Goal: Task Accomplishment & Management: Use online tool/utility

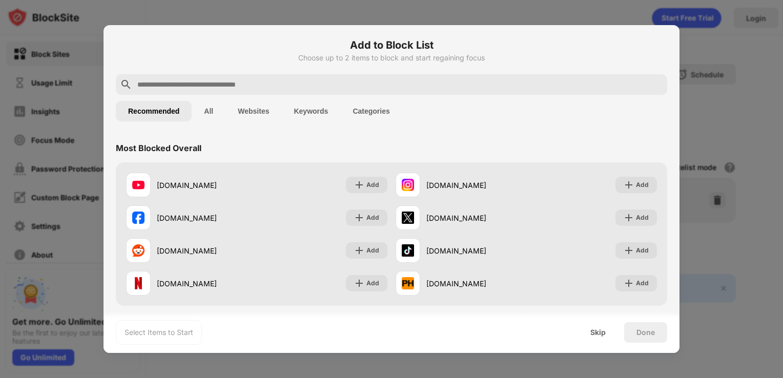
click at [293, 85] on input "text" at bounding box center [399, 84] width 527 height 12
type input "*"
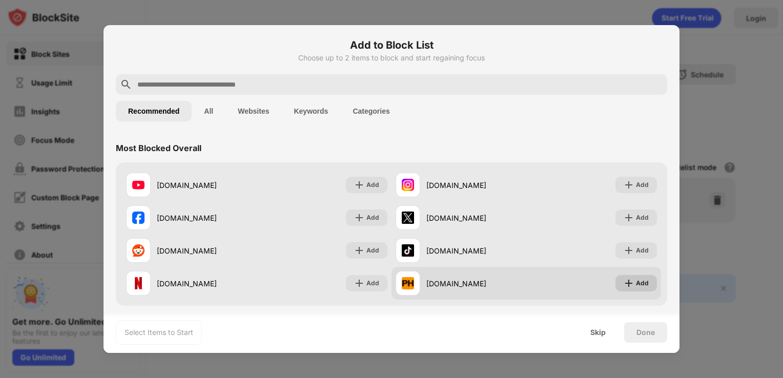
click at [636, 283] on div "Add" at bounding box center [642, 283] width 13 height 10
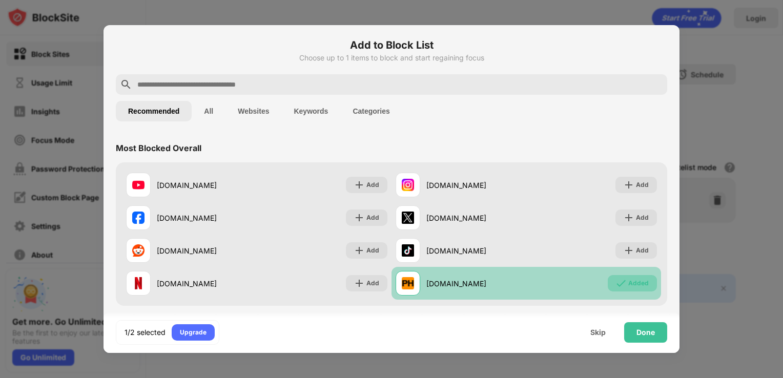
click at [628, 281] on div "Added" at bounding box center [638, 283] width 21 height 10
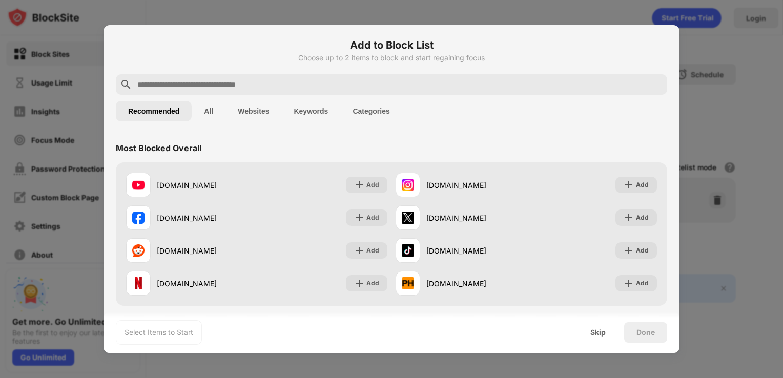
click at [388, 87] on input "text" at bounding box center [399, 84] width 527 height 12
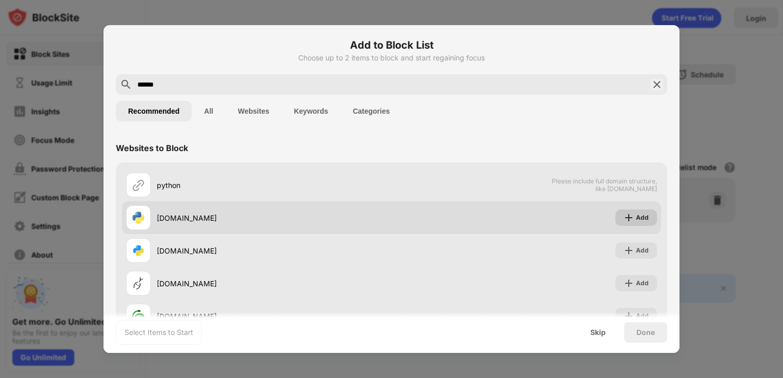
type input "******"
click at [624, 220] on img at bounding box center [629, 218] width 10 height 10
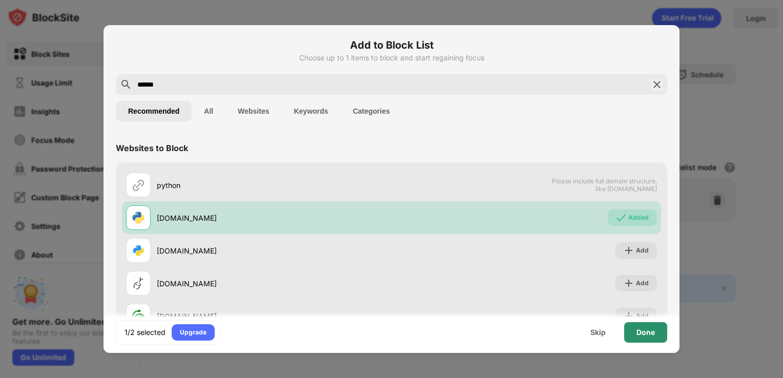
click at [646, 334] on div "Done" at bounding box center [646, 333] width 18 height 8
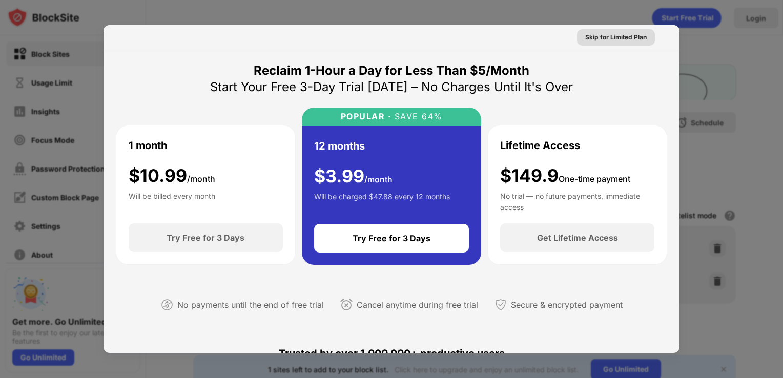
click at [619, 41] on div "Skip for Limited Plan" at bounding box center [616, 37] width 62 height 10
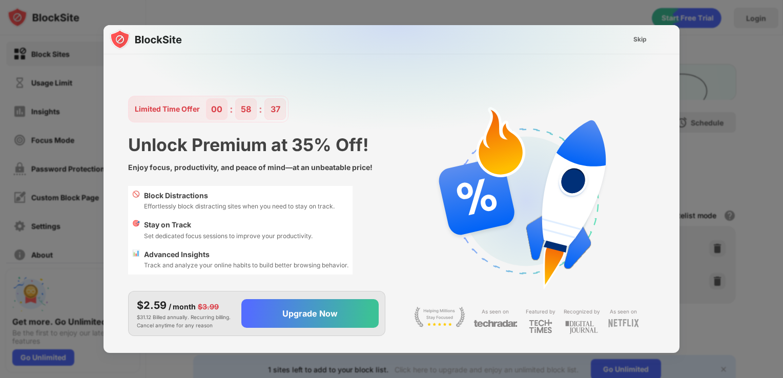
click at [634, 42] on div "Skip" at bounding box center [640, 39] width 13 height 10
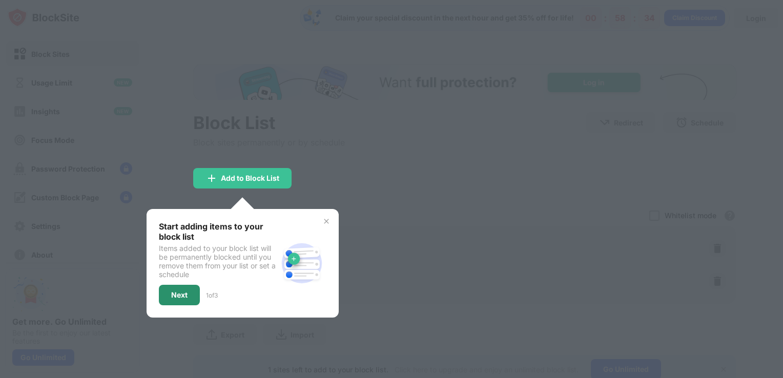
click at [176, 298] on div "Next" at bounding box center [179, 295] width 41 height 21
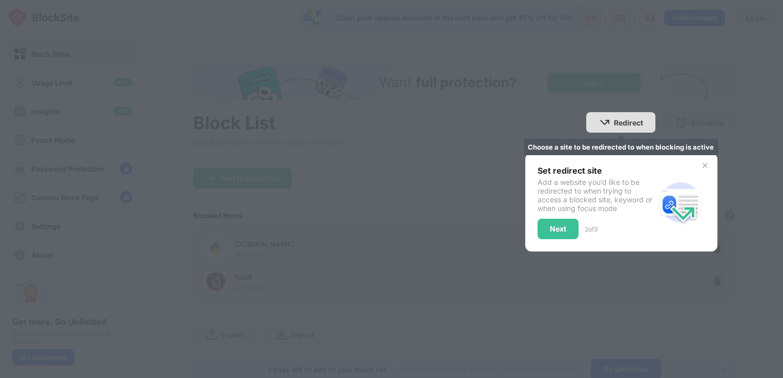
click at [602, 126] on img at bounding box center [605, 122] width 12 height 12
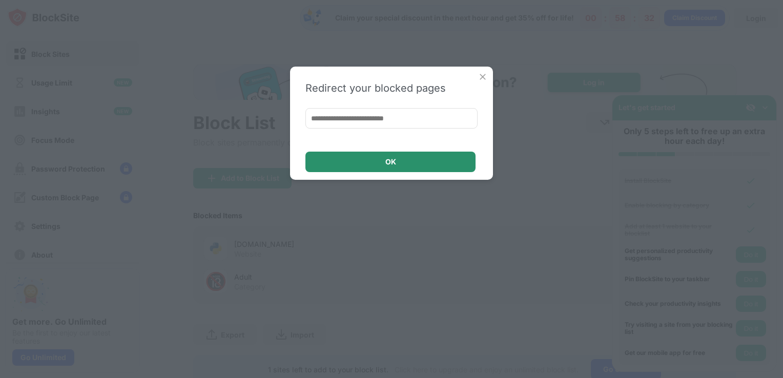
click at [394, 161] on div "OK" at bounding box center [390, 162] width 11 height 8
click at [485, 78] on img at bounding box center [483, 77] width 10 height 10
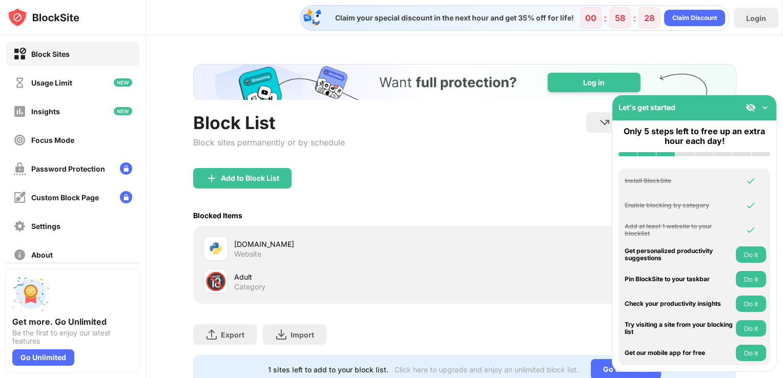
click at [766, 111] on img at bounding box center [765, 108] width 10 height 10
